Goal: Information Seeking & Learning: Learn about a topic

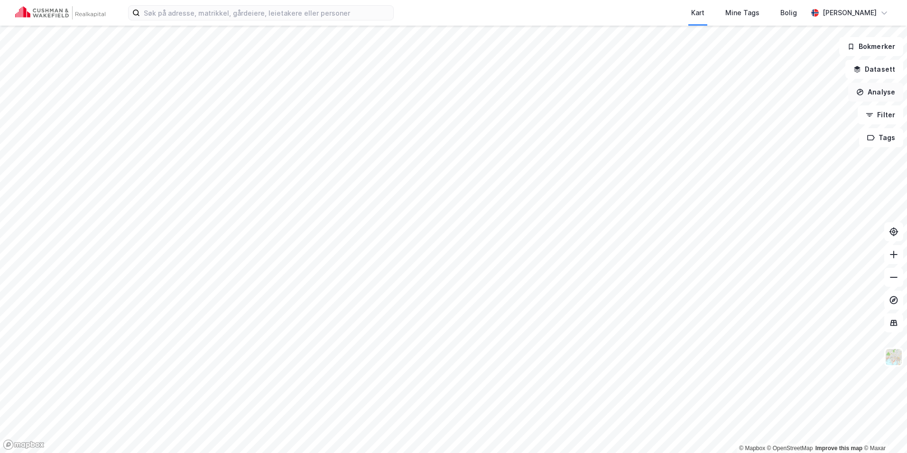
click at [874, 96] on button "Analyse" at bounding box center [876, 92] width 55 height 19
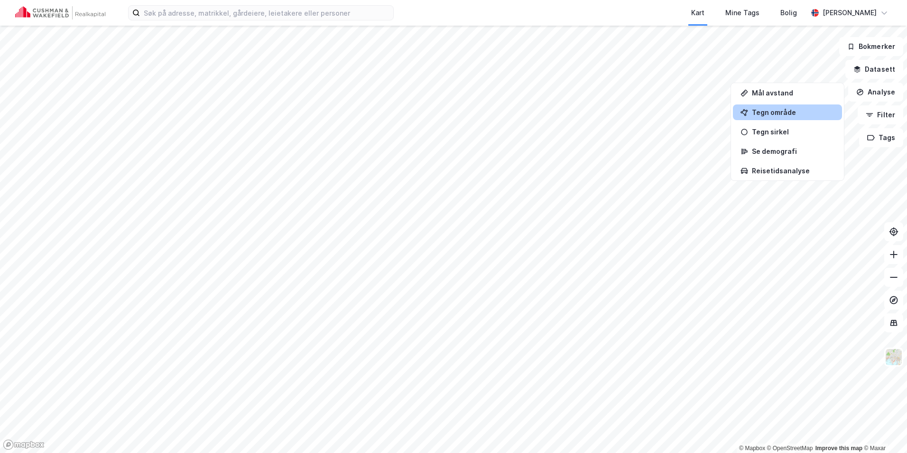
click at [788, 114] on div "Tegn område" at bounding box center [793, 112] width 83 height 8
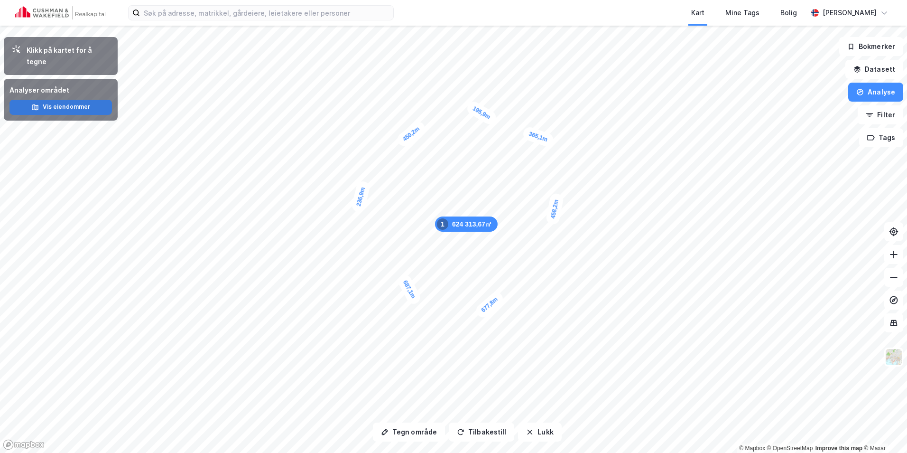
click at [68, 100] on button "Vis eiendommer" at bounding box center [60, 107] width 103 height 15
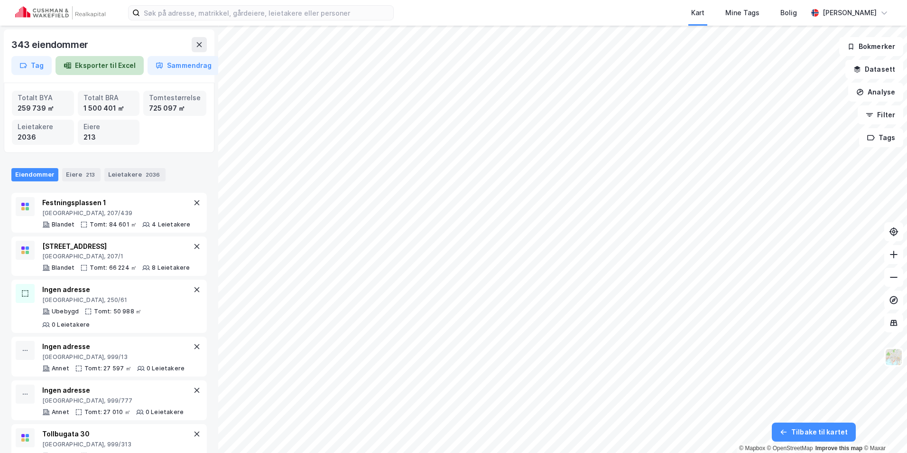
click at [122, 67] on button "Eksporter til Excel" at bounding box center [100, 65] width 88 height 19
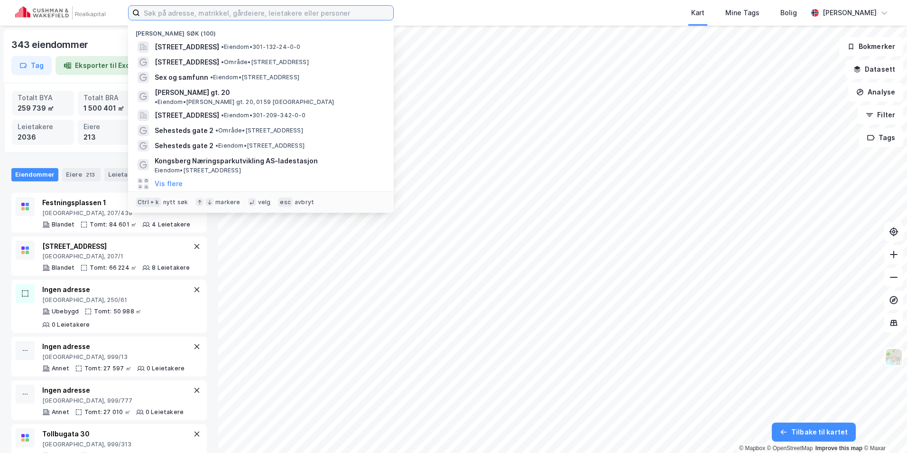
click at [190, 10] on input at bounding box center [266, 13] width 253 height 14
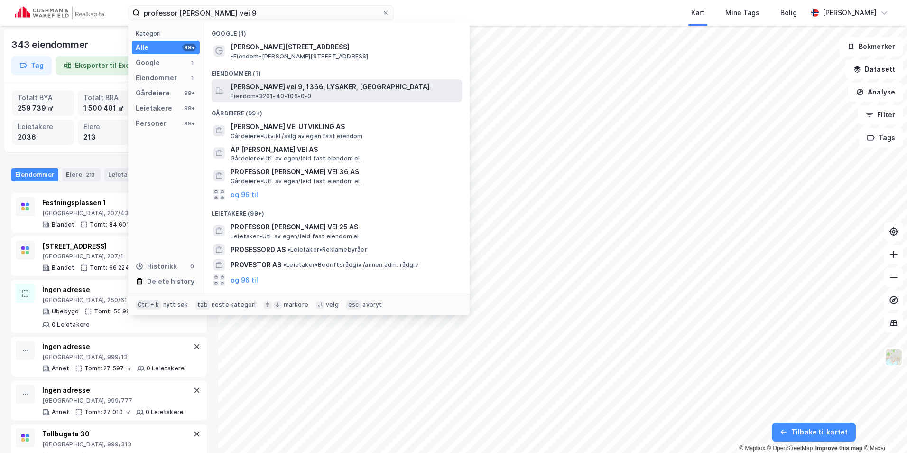
click at [284, 81] on span "[PERSON_NAME] vei 9, 1366, LYSAKER, [GEOGRAPHIC_DATA]" at bounding box center [345, 86] width 228 height 11
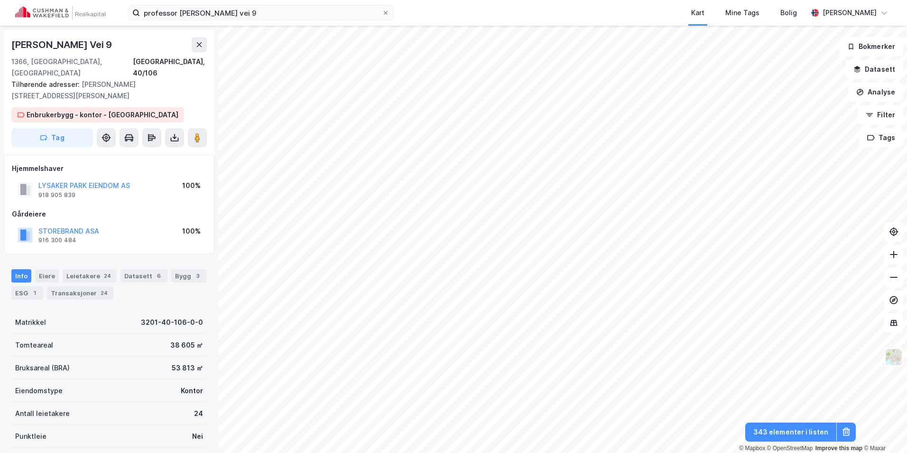
drag, startPoint x: 93, startPoint y: 46, endPoint x: -2, endPoint y: 45, distance: 95.4
click at [0, 45] on html "professor [PERSON_NAME] vei 9 Kart Mine Tags [PERSON_NAME] [PERSON_NAME] © Mapb…" at bounding box center [453, 226] width 907 height 453
drag, startPoint x: -2, startPoint y: 45, endPoint x: 103, endPoint y: 43, distance: 104.9
click at [101, 44] on div "[PERSON_NAME] Vei 9" at bounding box center [62, 44] width 103 height 15
drag, startPoint x: 113, startPoint y: 43, endPoint x: 1, endPoint y: 44, distance: 111.5
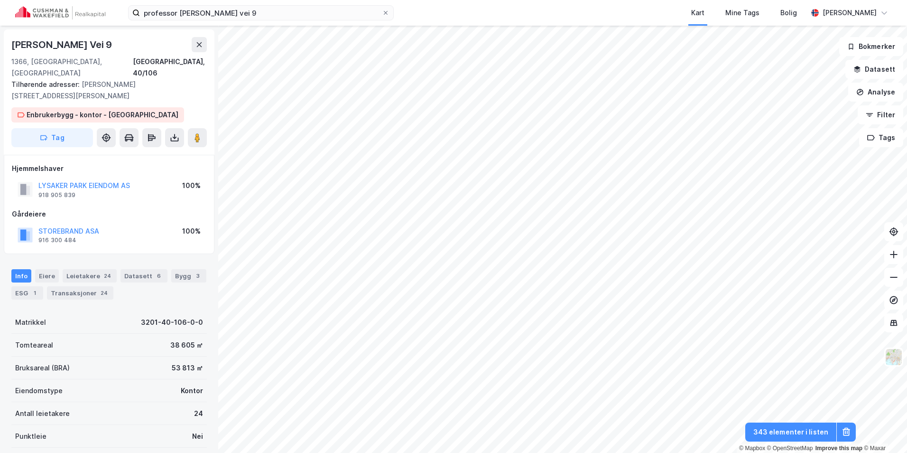
click at [1, 44] on div "[PERSON_NAME] Vei 9 1366, Lysaker, [GEOGRAPHIC_DATA], 40/106 Tilhørende adresse…" at bounding box center [109, 239] width 218 height 427
copy div "[PERSON_NAME] Vei 9"
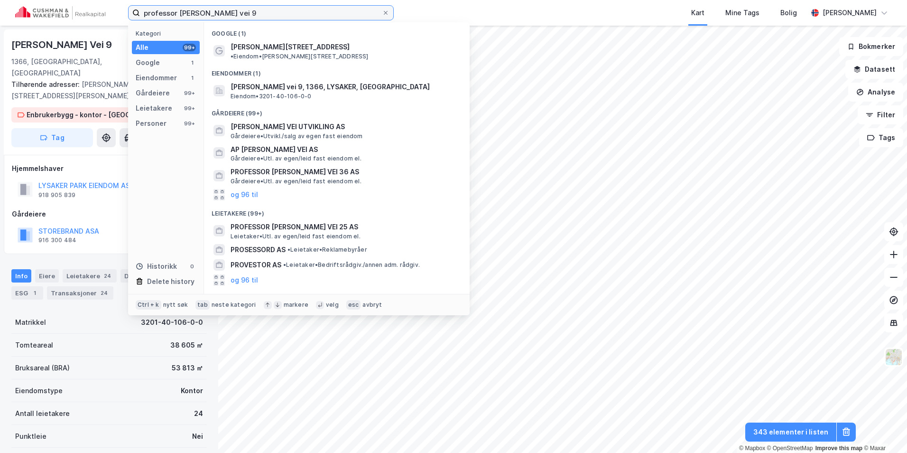
drag, startPoint x: 242, startPoint y: 15, endPoint x: 71, endPoint y: 3, distance: 170.8
click at [71, 3] on div "professor [PERSON_NAME] vei 9 Kategori Alle 99+ Google 1 Eiendommer 1 Gårdeiere…" at bounding box center [453, 13] width 907 height 26
paste input "Dronningens gt. 13"
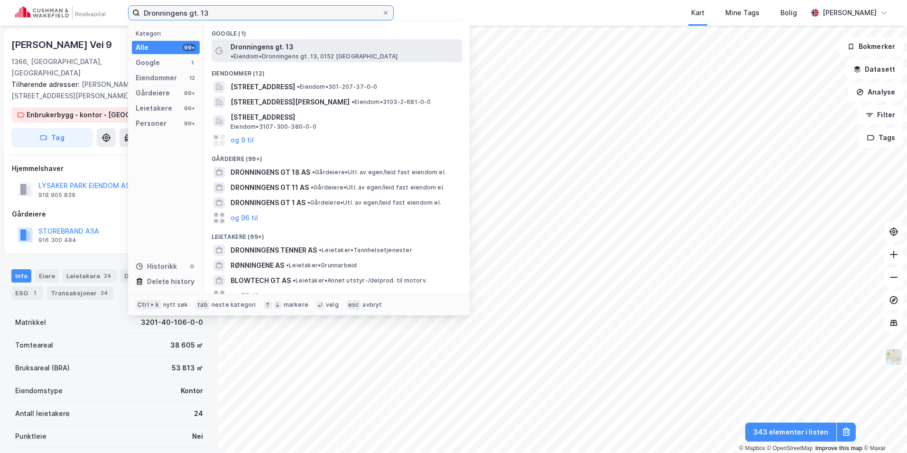
type input "Dronningens gt. 13"
click at [302, 41] on div "Dronningens gt. 13 • Eiendom • [STREET_ADDRESS]" at bounding box center [346, 50] width 230 height 19
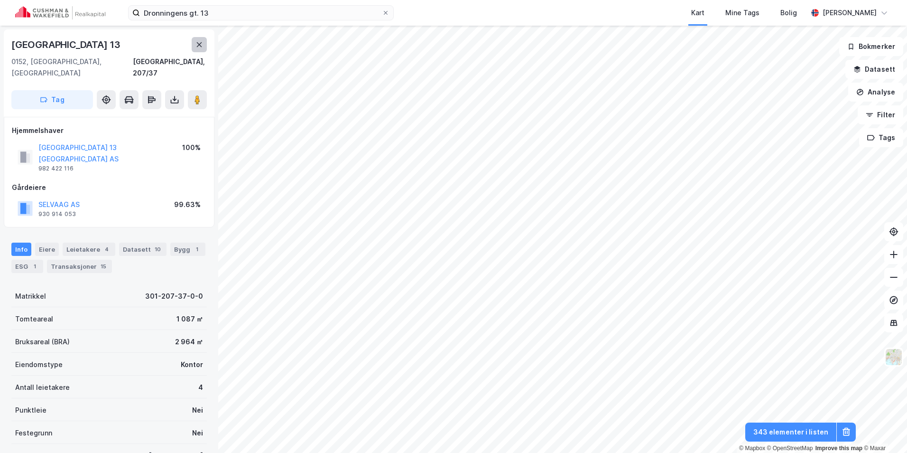
click at [199, 40] on button at bounding box center [199, 44] width 15 height 15
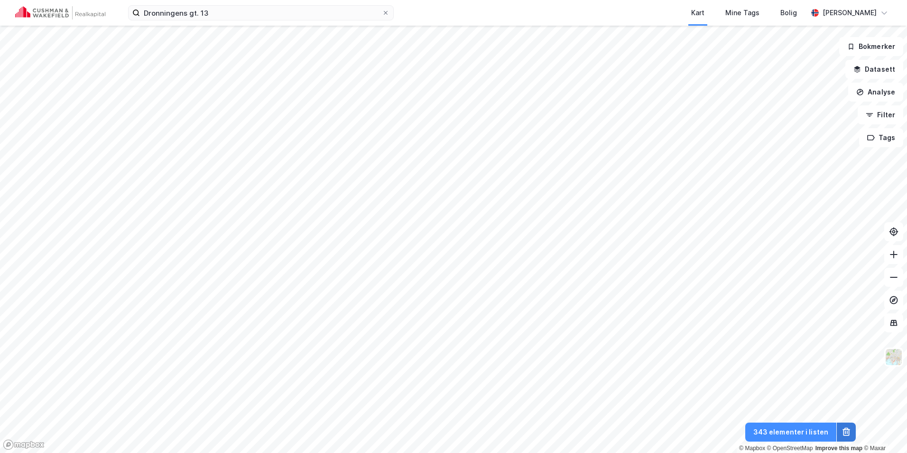
click at [846, 437] on button at bounding box center [846, 431] width 19 height 19
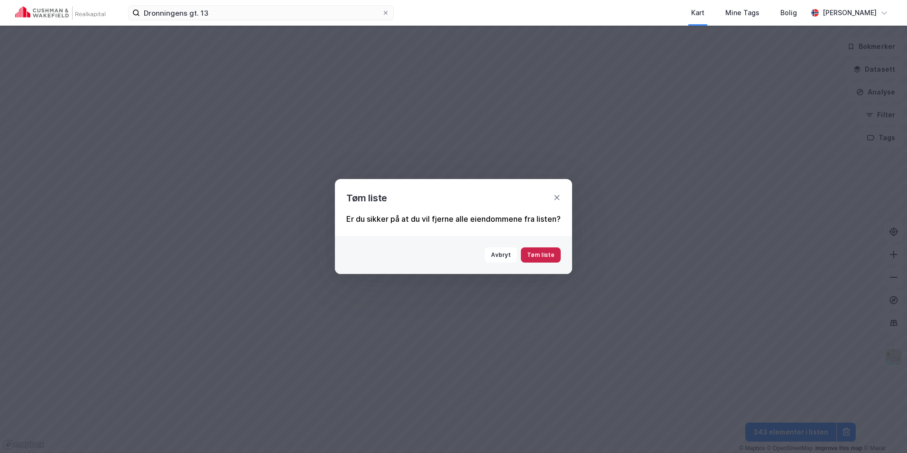
click at [540, 248] on button "Tøm liste" at bounding box center [541, 254] width 40 height 15
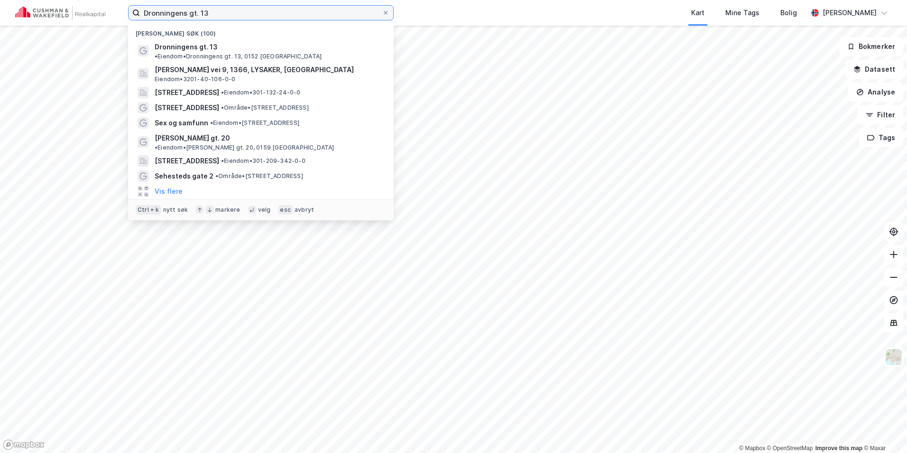
click at [229, 11] on input "Dronningens gt. 13" at bounding box center [261, 13] width 242 height 14
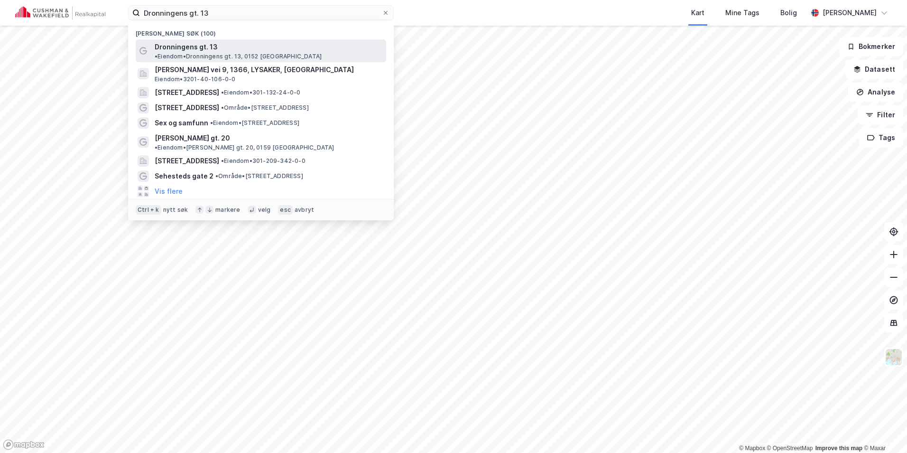
click at [250, 53] on span "• Eiendom • [STREET_ADDRESS]" at bounding box center [238, 57] width 167 height 8
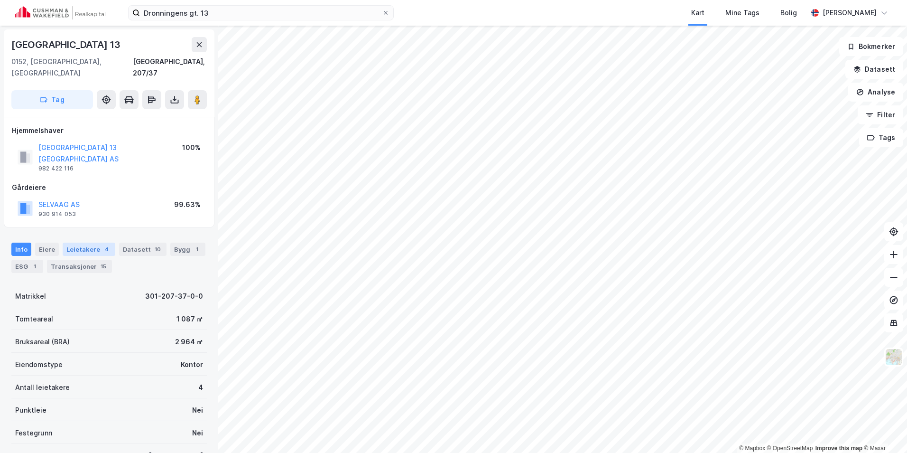
click at [87, 242] on div "Leietakere 4" at bounding box center [89, 248] width 53 height 13
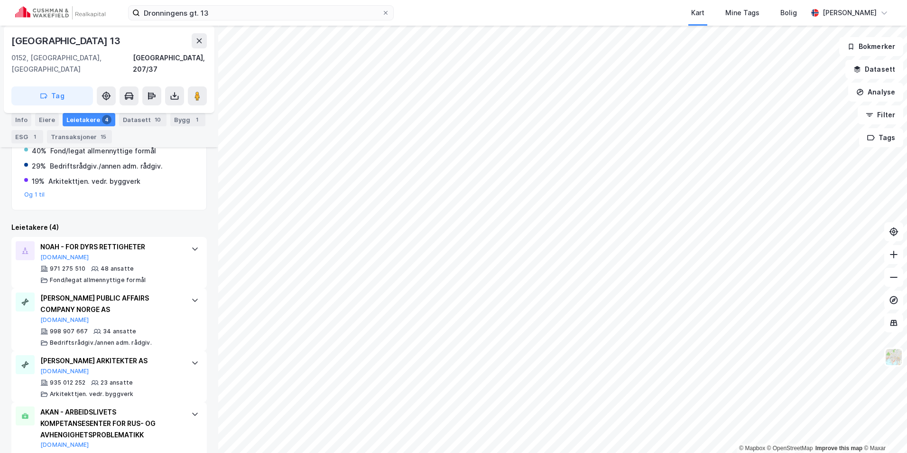
scroll to position [231, 0]
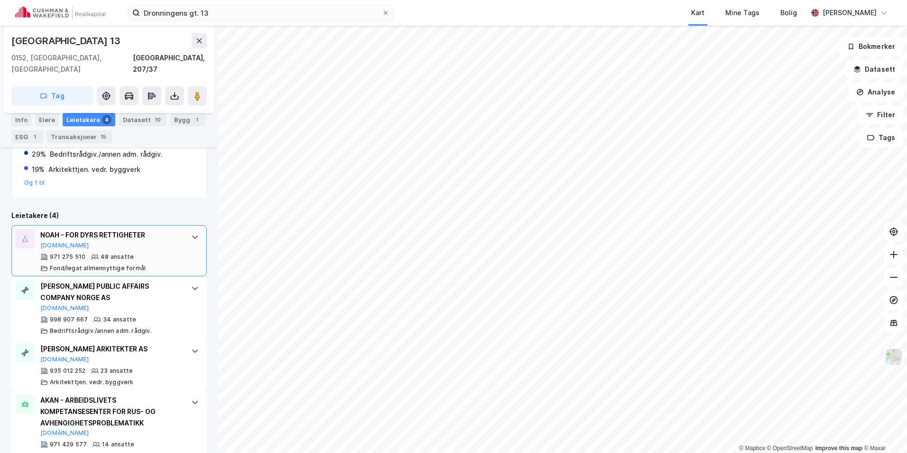
click at [172, 229] on div "NOAH - FOR DYRS RETTIGHETER [DOMAIN_NAME]" at bounding box center [110, 239] width 141 height 20
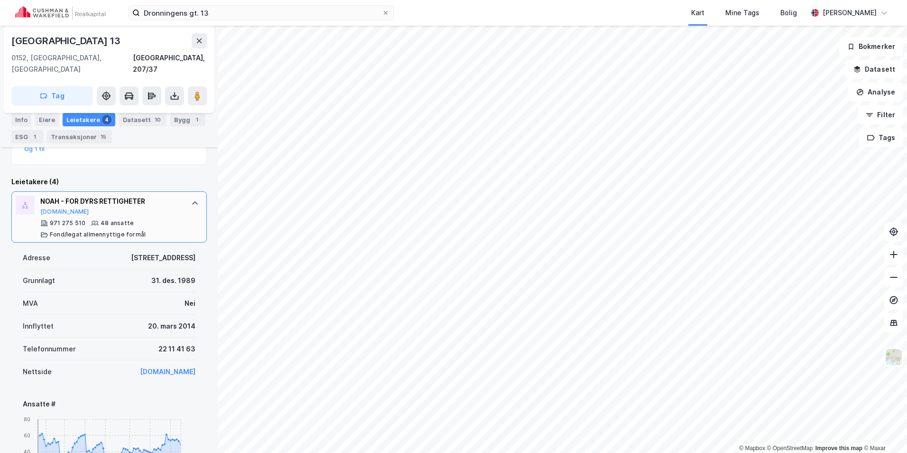
scroll to position [279, 0]
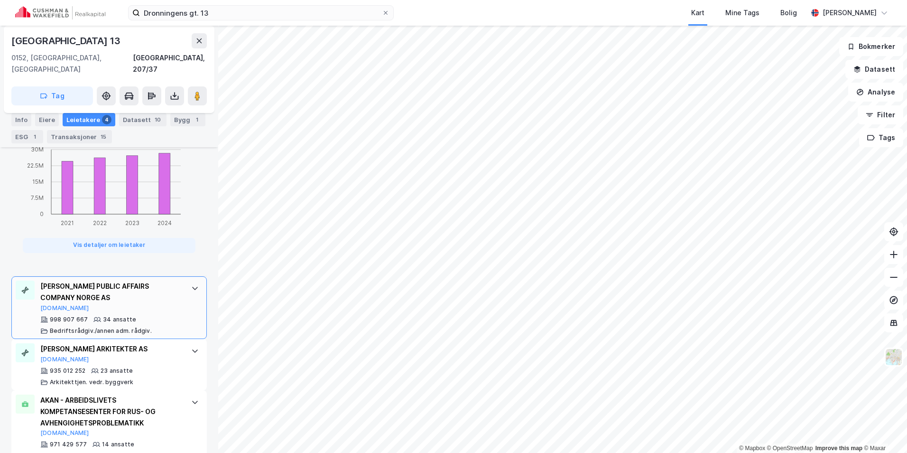
click at [187, 280] on div at bounding box center [194, 287] width 15 height 15
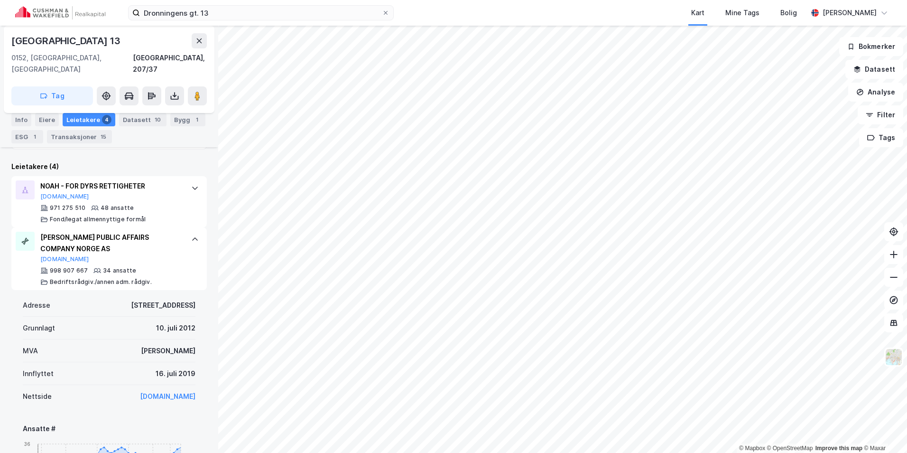
scroll to position [294, 0]
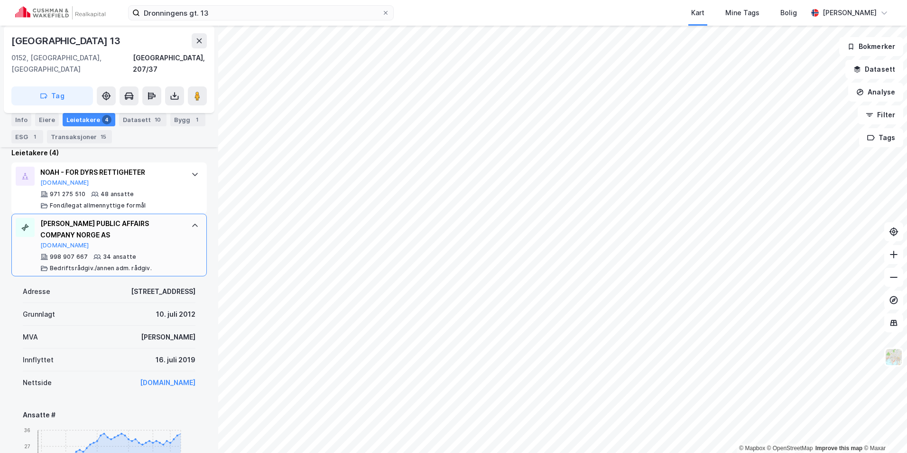
click at [181, 214] on div "[PERSON_NAME] PUBLIC AFFAIRS COMPANY [GEOGRAPHIC_DATA] AS [DOMAIN_NAME] 998 907…" at bounding box center [109, 245] width 196 height 63
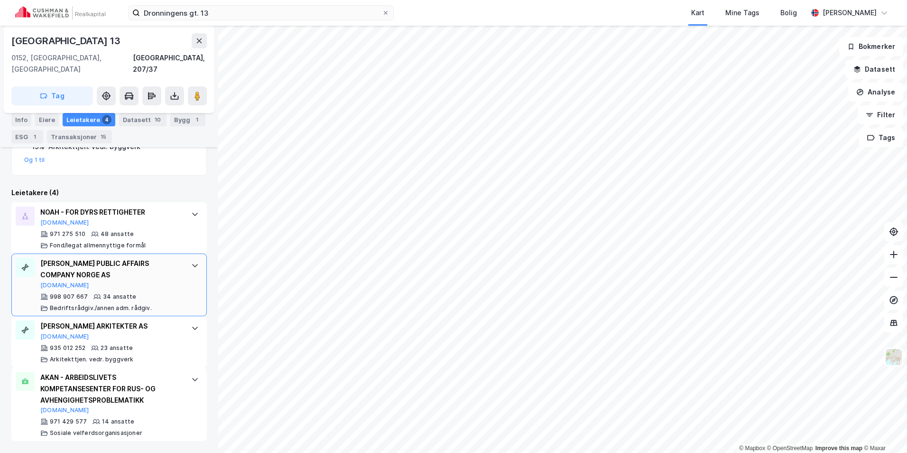
scroll to position [231, 0]
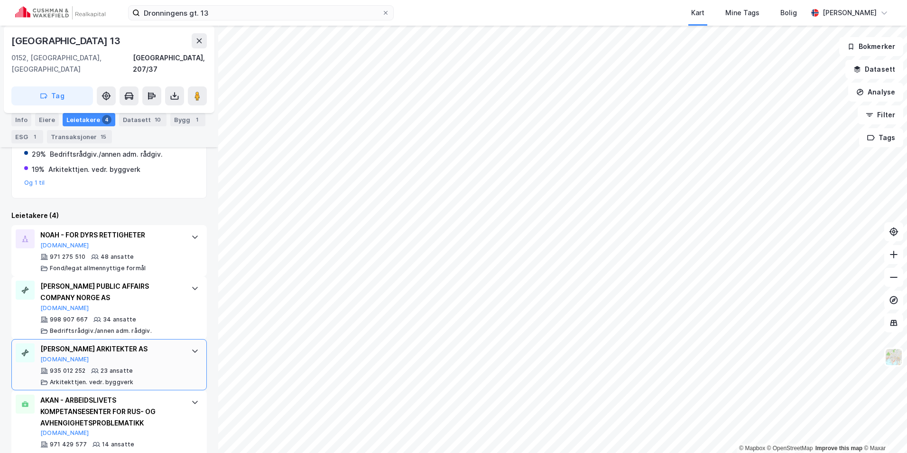
click at [187, 343] on div at bounding box center [194, 350] width 15 height 15
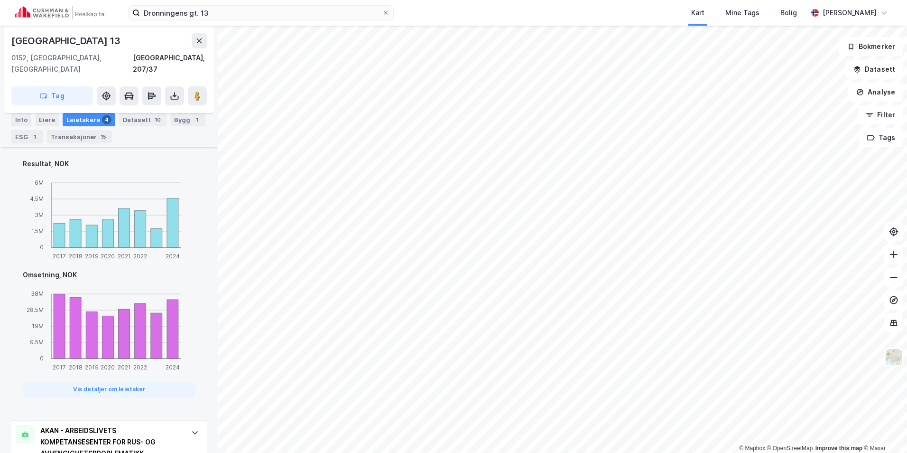
scroll to position [760, 0]
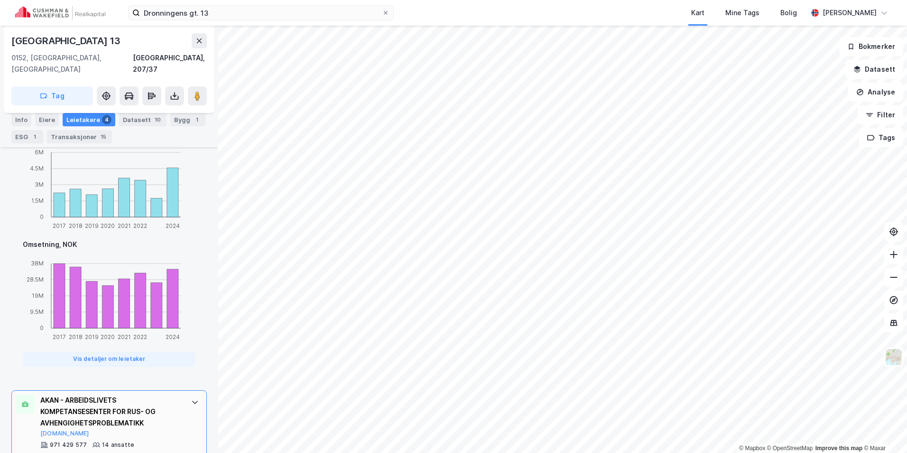
click at [173, 394] on div "AKAN - ARBEIDSLIVETS KOMPETANSESENTER FOR RUS- OG AVHENGIGHETSPROBLEMATIKK" at bounding box center [110, 411] width 141 height 34
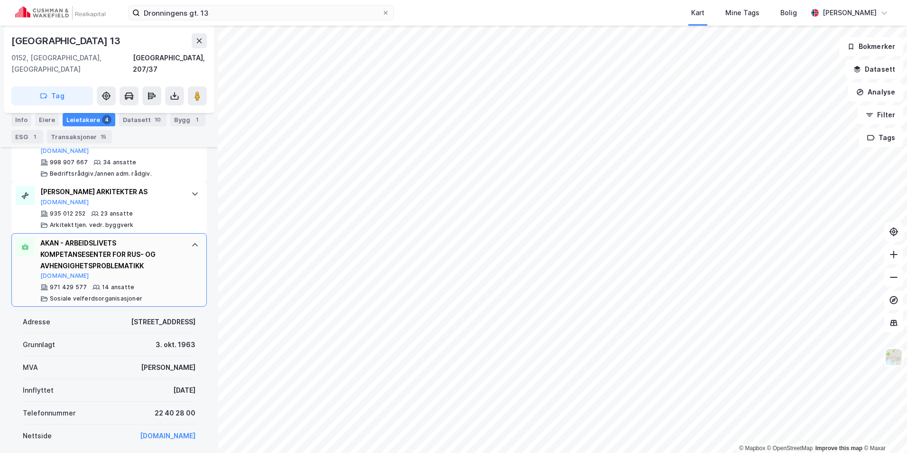
scroll to position [341, 0]
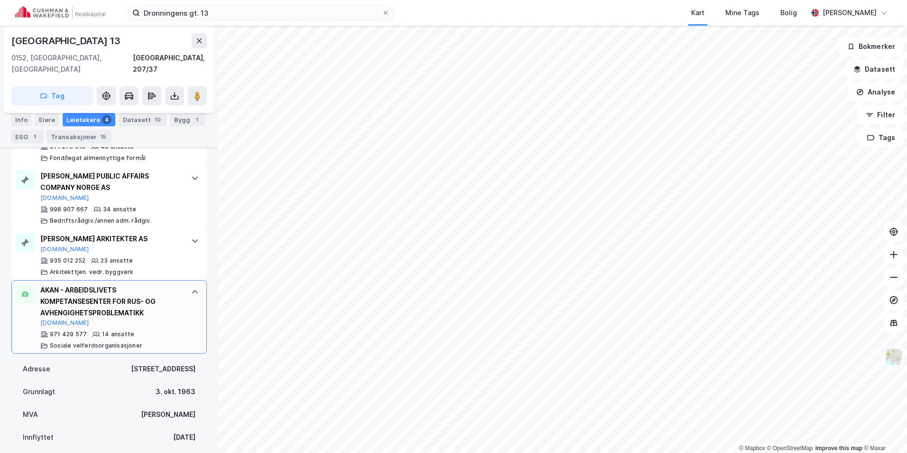
click at [188, 284] on div at bounding box center [194, 291] width 15 height 15
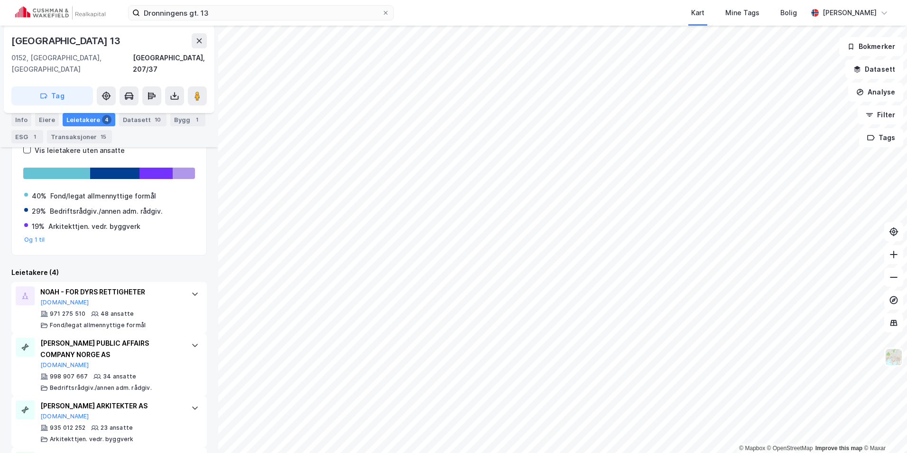
scroll to position [184, 0]
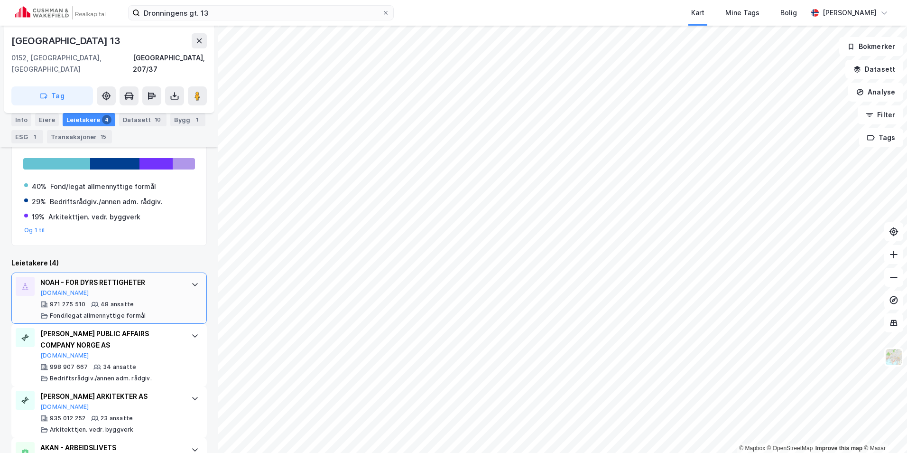
click at [178, 272] on div "NOAH - FOR DYRS RETTIGHETER [DOMAIN_NAME] 971 275 510 48 ansatte [PERSON_NAME]/…" at bounding box center [109, 297] width 196 height 51
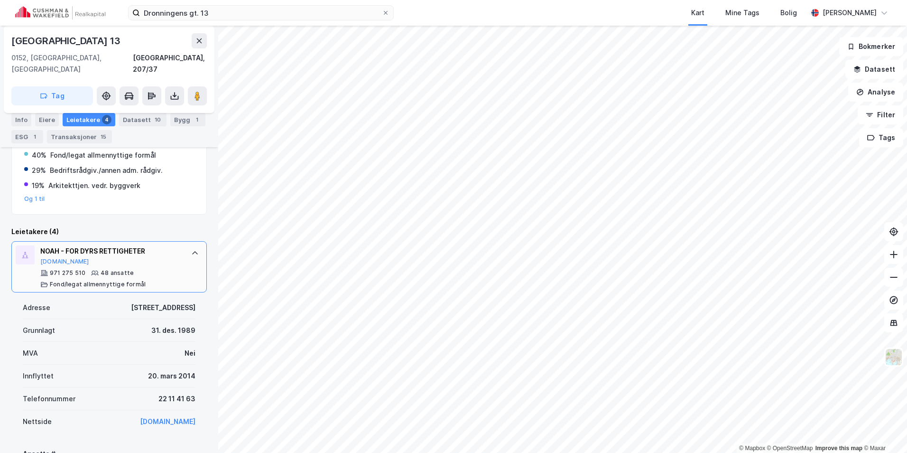
scroll to position [231, 0]
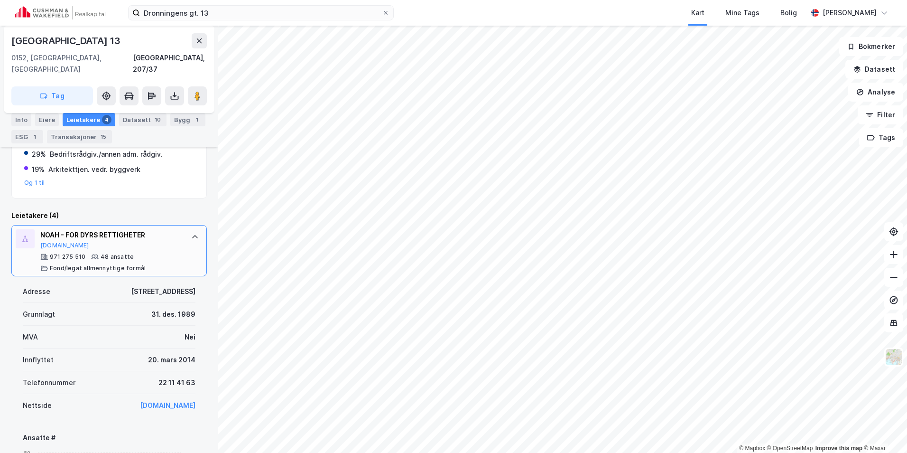
click at [190, 229] on div at bounding box center [194, 236] width 15 height 15
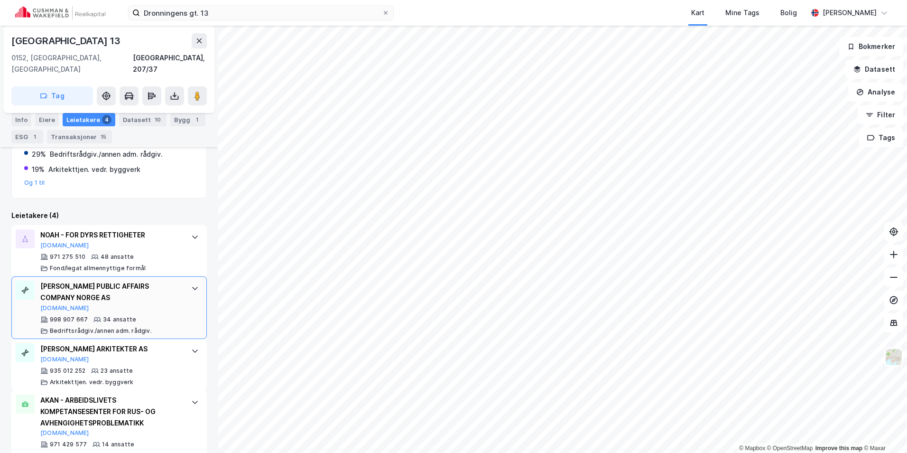
click at [180, 276] on div "[PERSON_NAME] PUBLIC AFFAIRS COMPANY [GEOGRAPHIC_DATA] AS [DOMAIN_NAME] 998 907…" at bounding box center [109, 307] width 196 height 63
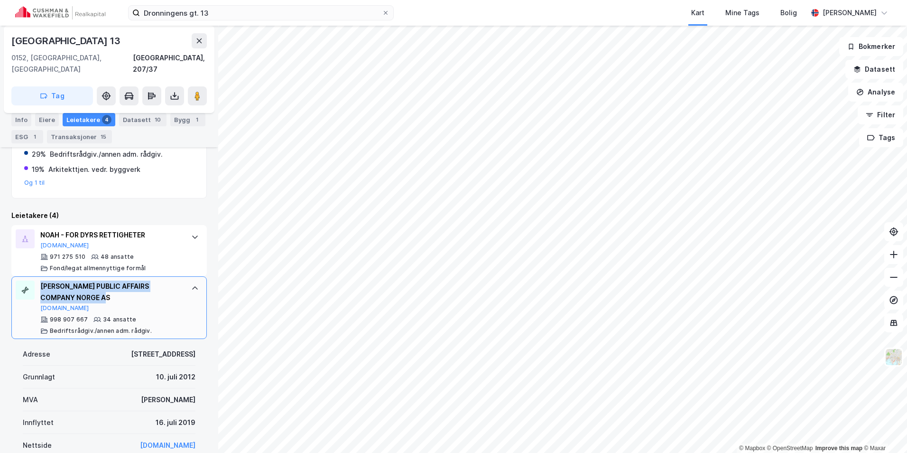
drag, startPoint x: 111, startPoint y: 274, endPoint x: 41, endPoint y: 261, distance: 70.9
click at [41, 280] on div "[PERSON_NAME] PUBLIC AFFAIRS COMPANY NORGE AS" at bounding box center [110, 291] width 141 height 23
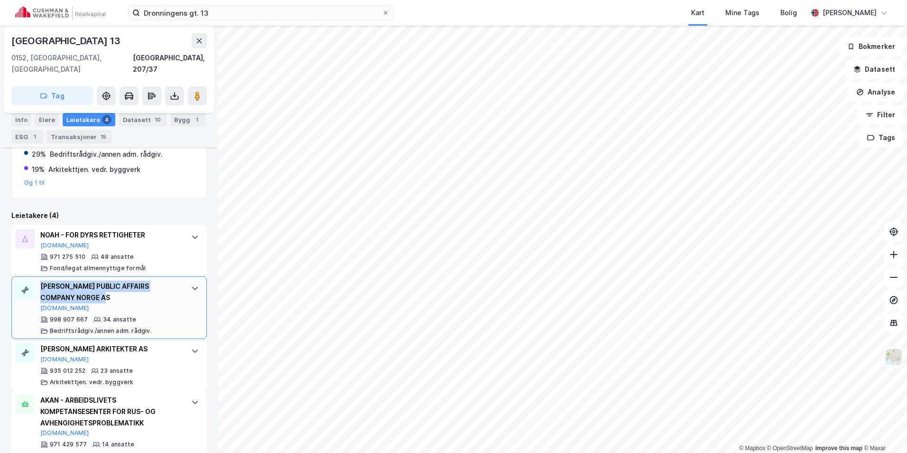
copy div "[PERSON_NAME] PUBLIC AFFAIRS COMPANY NORGE AS"
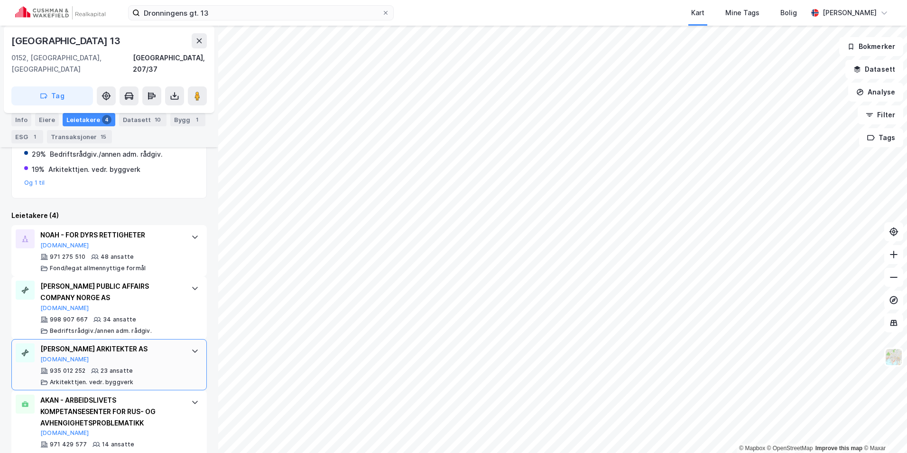
click at [116, 343] on div "[PERSON_NAME] ARKITEKTER AS" at bounding box center [110, 348] width 141 height 11
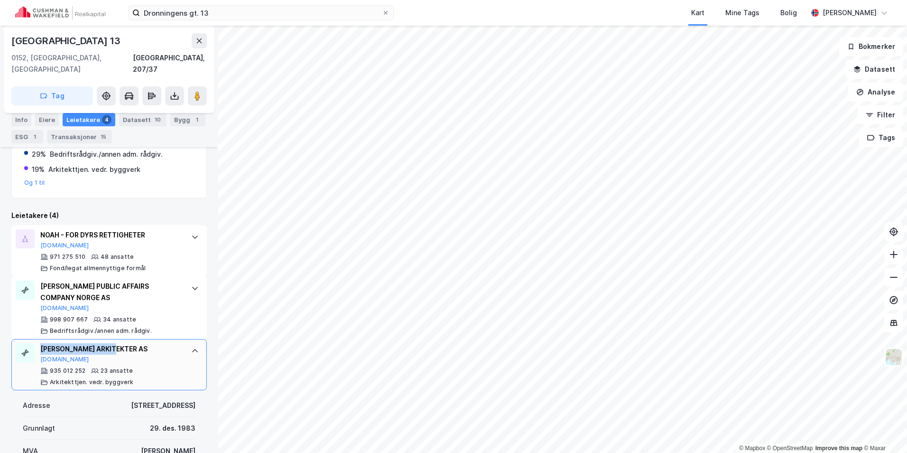
drag, startPoint x: 90, startPoint y: 325, endPoint x: 34, endPoint y: 324, distance: 55.5
click at [34, 339] on div "[PERSON_NAME] ARKITEKTER AS [DOMAIN_NAME] 935 012 252 23 ansatte Arkitekttjen. …" at bounding box center [109, 364] width 196 height 51
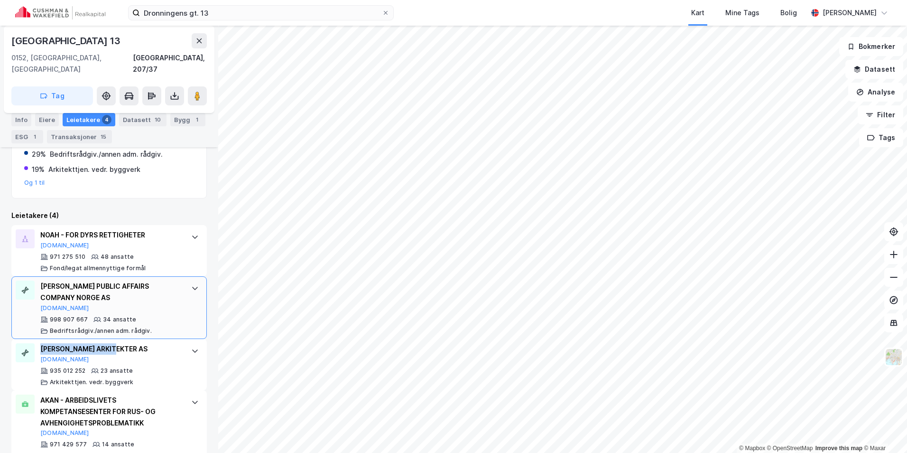
copy div "[PERSON_NAME] ARKITEKTER AS"
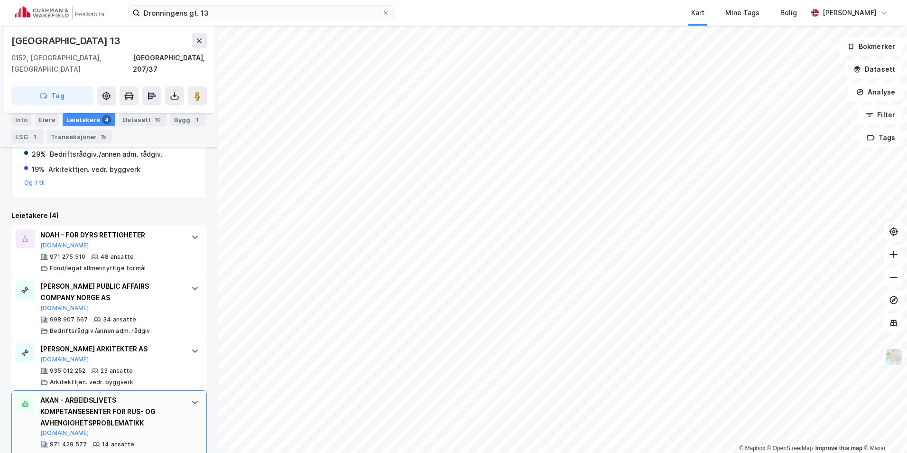
click at [144, 394] on div "AKAN - ARBEIDSLIVETS KOMPETANSESENTER FOR RUS- OG AVHENGIGHETSPROBLEMATIKK" at bounding box center [110, 411] width 141 height 34
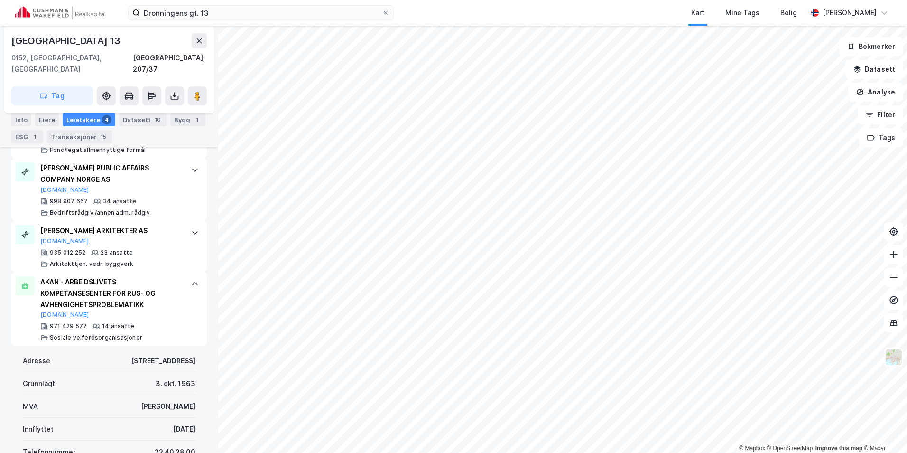
scroll to position [373, 0]
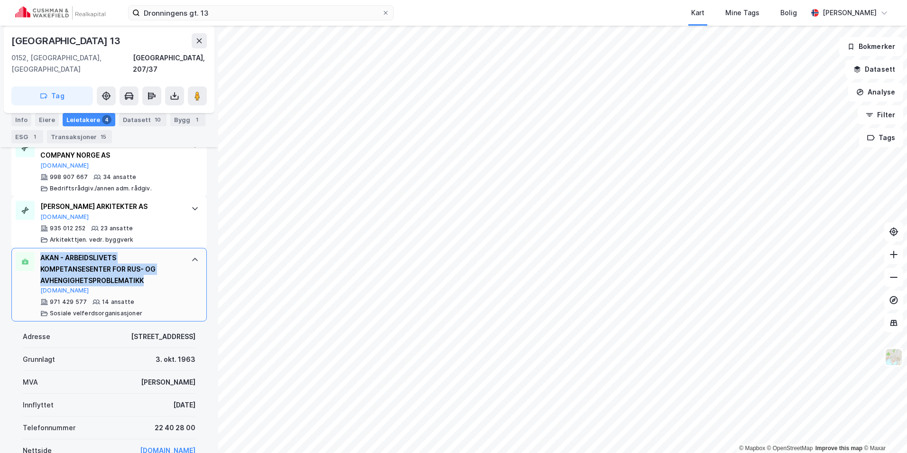
drag, startPoint x: 148, startPoint y: 255, endPoint x: 36, endPoint y: 233, distance: 113.8
click at [36, 248] on div "AKAN - ARBEIDSLIVETS KOMPETANSESENTER FOR RUS- OG AVHENGIGHETSPROBLEMATIKK [DOM…" at bounding box center [109, 285] width 196 height 74
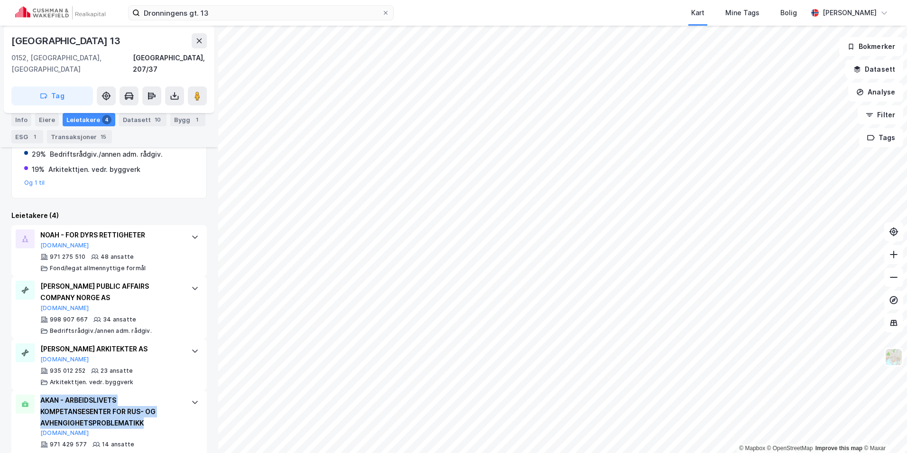
copy div "AKAN - ARBEIDSLIVETS KOMPETANSESENTER FOR RUS- OG AVHENGIGHETSPROBLEMATIKK"
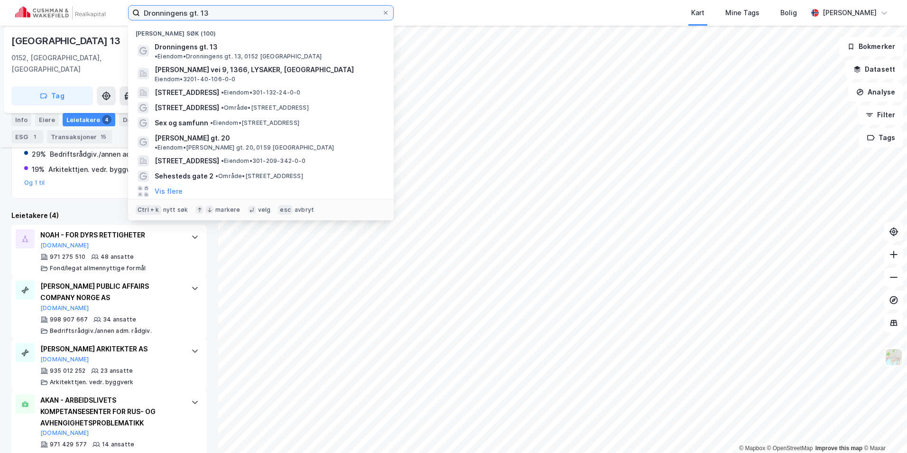
drag, startPoint x: 217, startPoint y: 14, endPoint x: 74, endPoint y: 12, distance: 143.8
click at [74, 12] on div "Dronningens gt. 13 Nylige søk (100) Dronningens gt. 13 • Eiendom • [STREET_ADDR…" at bounding box center [453, 13] width 907 height 26
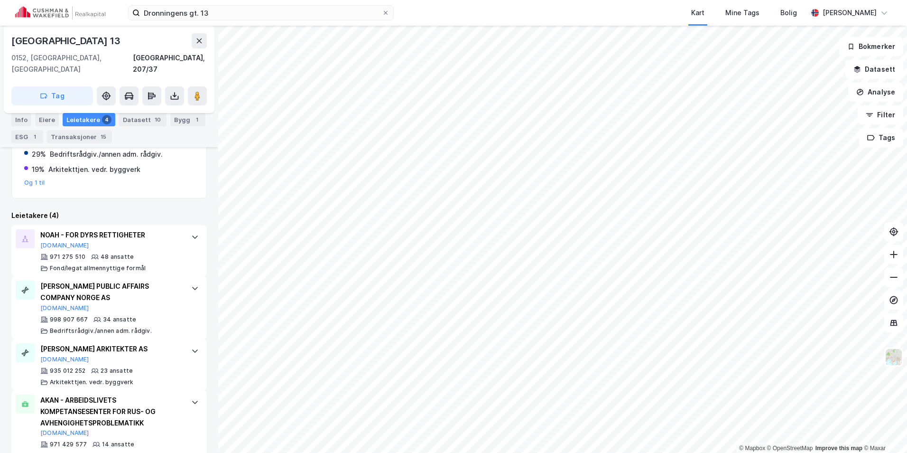
click at [101, 28] on div "[STREET_ADDRESS] Tag" at bounding box center [109, 69] width 211 height 87
drag, startPoint x: 107, startPoint y: 32, endPoint x: 13, endPoint y: 38, distance: 94.2
click at [13, 38] on div "[STREET_ADDRESS] Tag" at bounding box center [109, 69] width 211 height 87
click at [13, 38] on div "[GEOGRAPHIC_DATA] 13" at bounding box center [66, 40] width 111 height 15
click at [104, 46] on div "[GEOGRAPHIC_DATA] 13" at bounding box center [66, 40] width 111 height 15
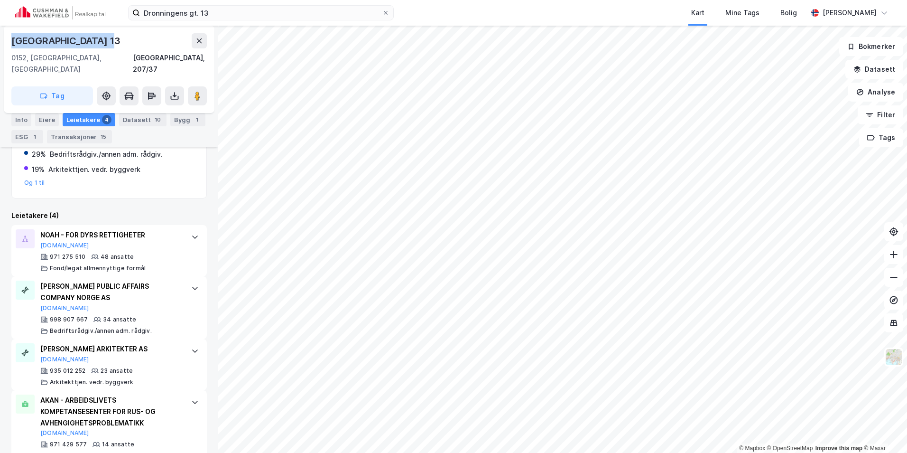
drag, startPoint x: 107, startPoint y: 42, endPoint x: 10, endPoint y: 40, distance: 96.8
click at [10, 40] on div "[STREET_ADDRESS] Tag" at bounding box center [109, 69] width 211 height 87
copy div "[GEOGRAPHIC_DATA] 13"
